Goal: Information Seeking & Learning: Learn about a topic

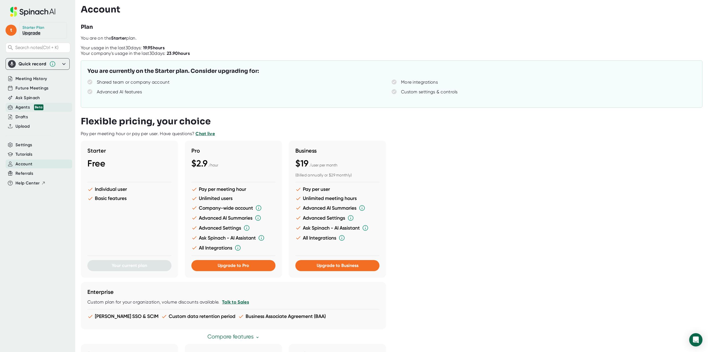
click at [31, 108] on span "Beta" at bounding box center [37, 107] width 12 height 6
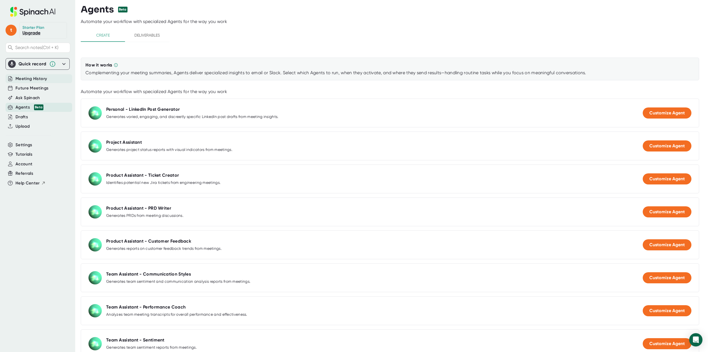
click at [40, 78] on span "Meeting History" at bounding box center [31, 79] width 32 height 6
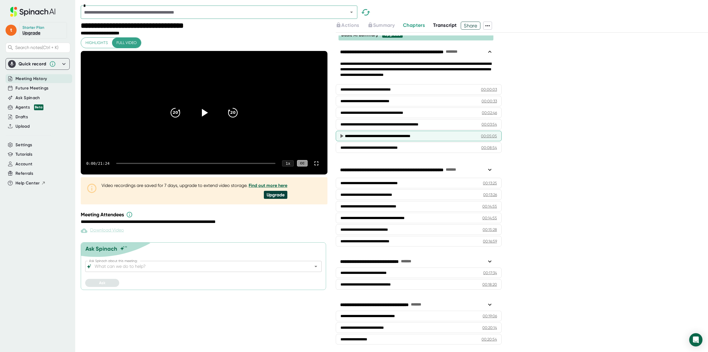
scroll to position [9, 0]
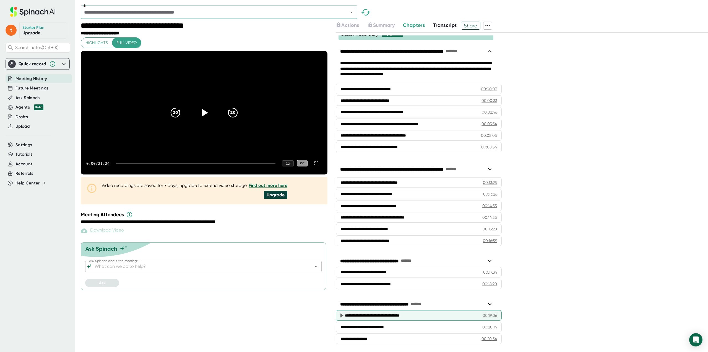
click at [413, 312] on div "**********" at bounding box center [409, 315] width 129 height 6
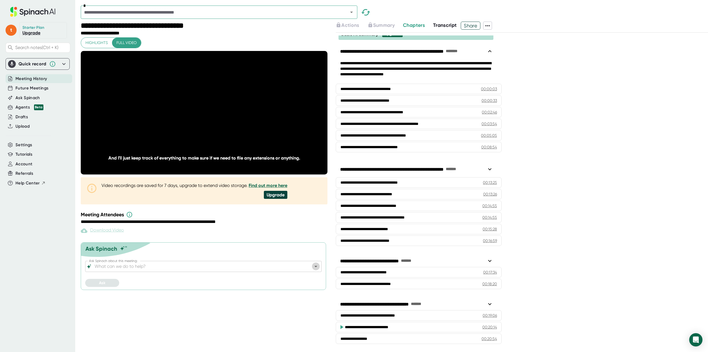
click at [316, 267] on icon "Open" at bounding box center [316, 266] width 3 height 1
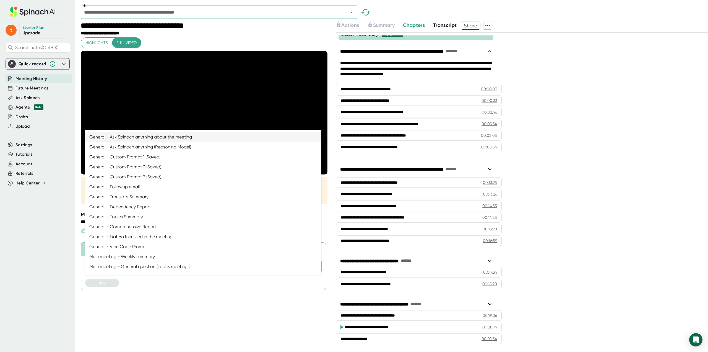
click at [316, 267] on icon "Close" at bounding box center [316, 265] width 3 height 1
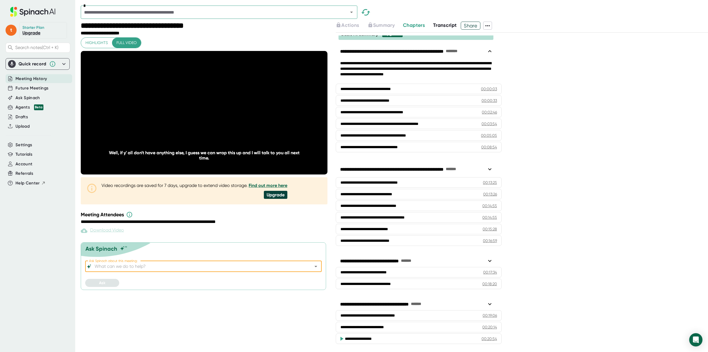
click at [490, 24] on icon at bounding box center [488, 25] width 7 height 7
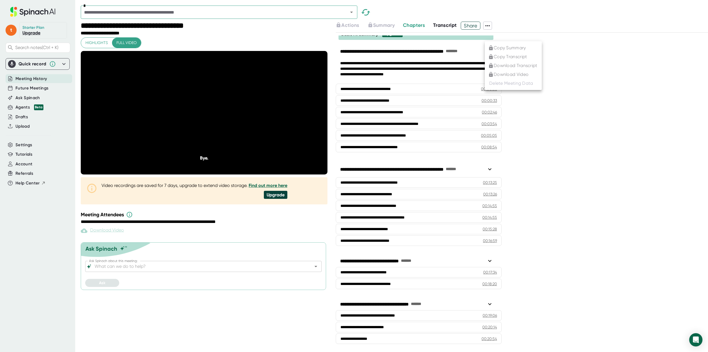
click at [541, 150] on div at bounding box center [354, 176] width 708 height 352
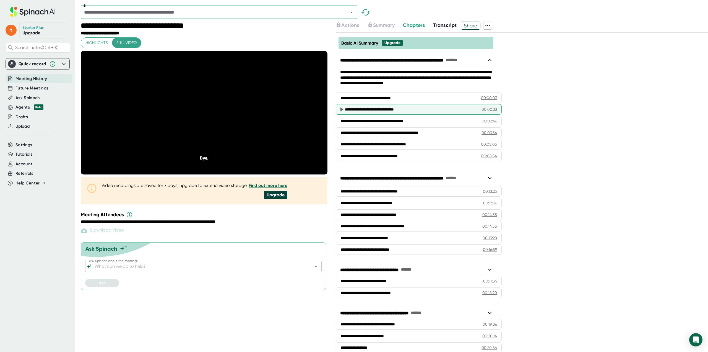
scroll to position [0, 0]
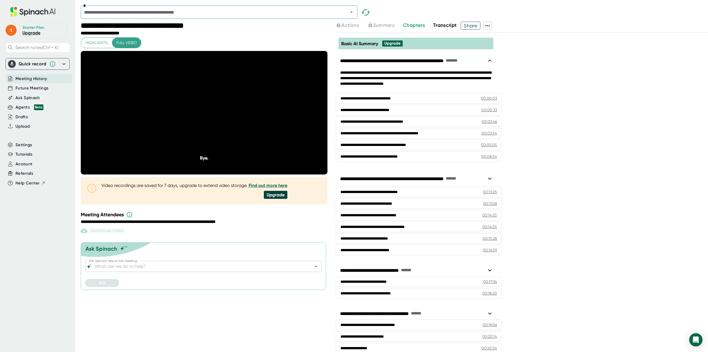
click at [441, 24] on span "Transcript" at bounding box center [445, 25] width 24 height 6
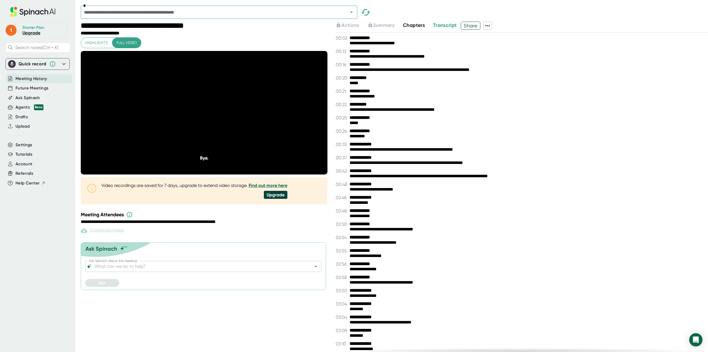
click at [386, 40] on b "**********" at bounding box center [371, 37] width 42 height 5
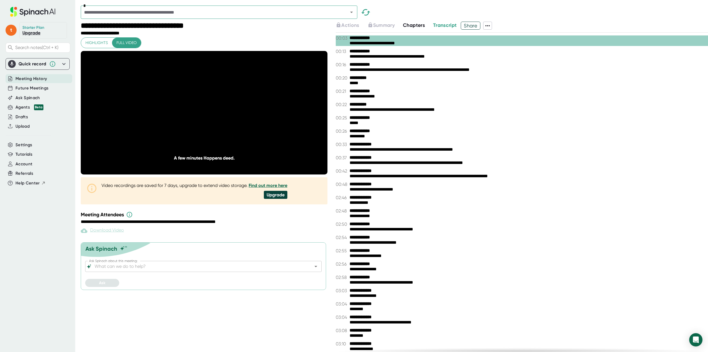
drag, startPoint x: 417, startPoint y: 45, endPoint x: 357, endPoint y: 37, distance: 60.6
click at [357, 37] on div "**********" at bounding box center [522, 40] width 372 height 11
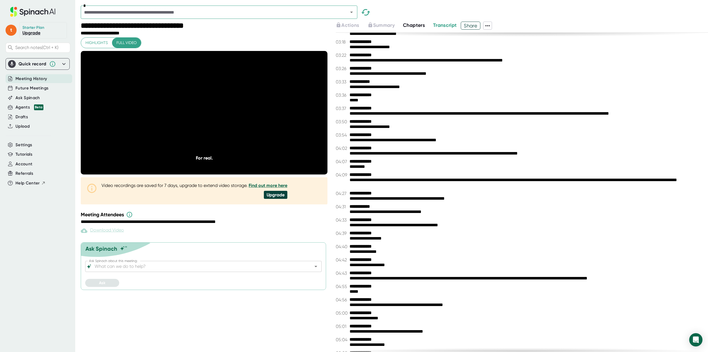
scroll to position [387, 0]
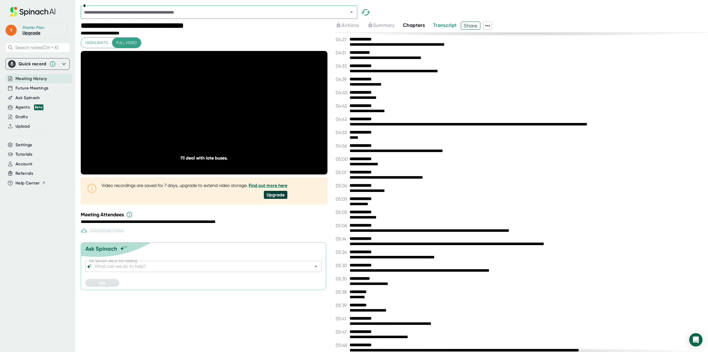
scroll to position [498, 0]
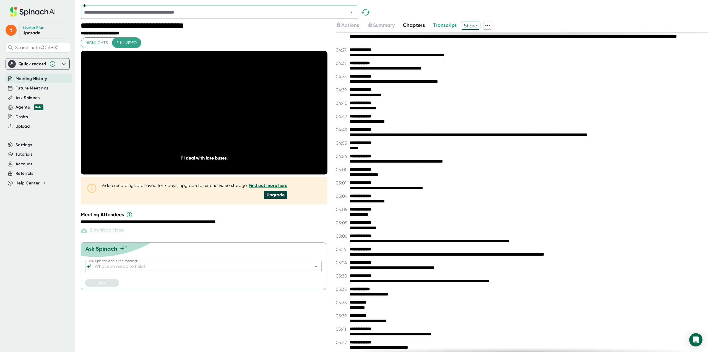
click at [23, 9] on icon at bounding box center [33, 12] width 74 height 10
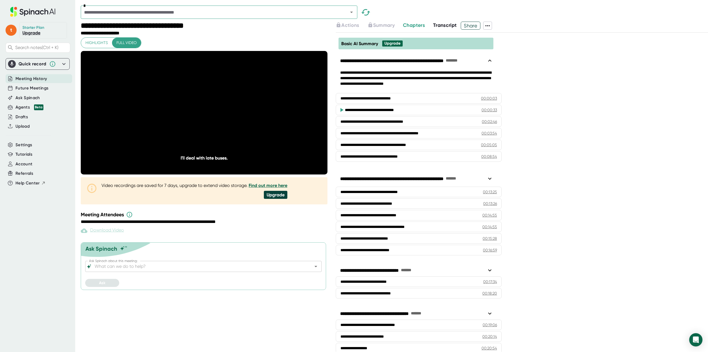
click at [491, 27] on icon at bounding box center [488, 25] width 7 height 7
click at [589, 27] on div at bounding box center [354, 176] width 708 height 352
